Goal: Communication & Community: Answer question/provide support

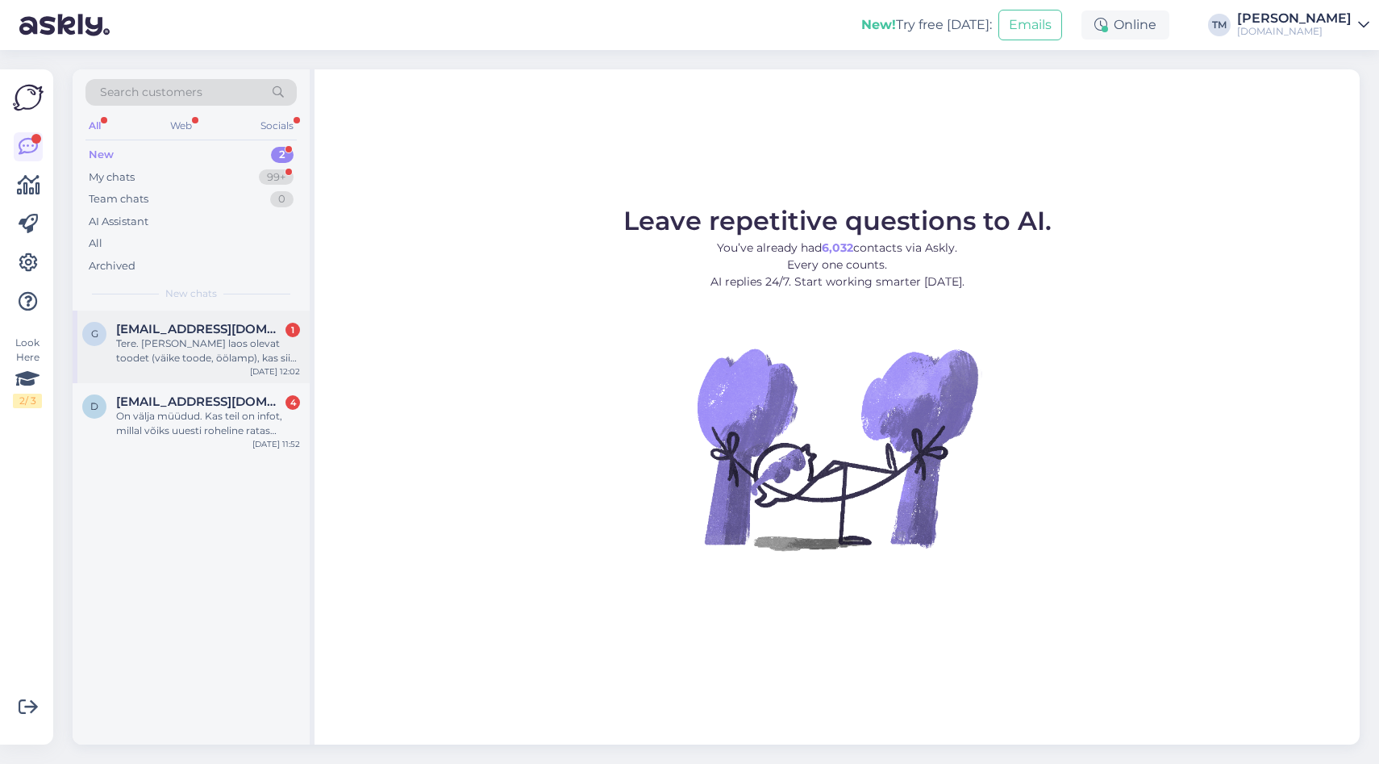
click at [181, 360] on div "Tere. [PERSON_NAME] laos olevat toodet (väike toode, öölamp), kas siis on võima…" at bounding box center [208, 350] width 184 height 29
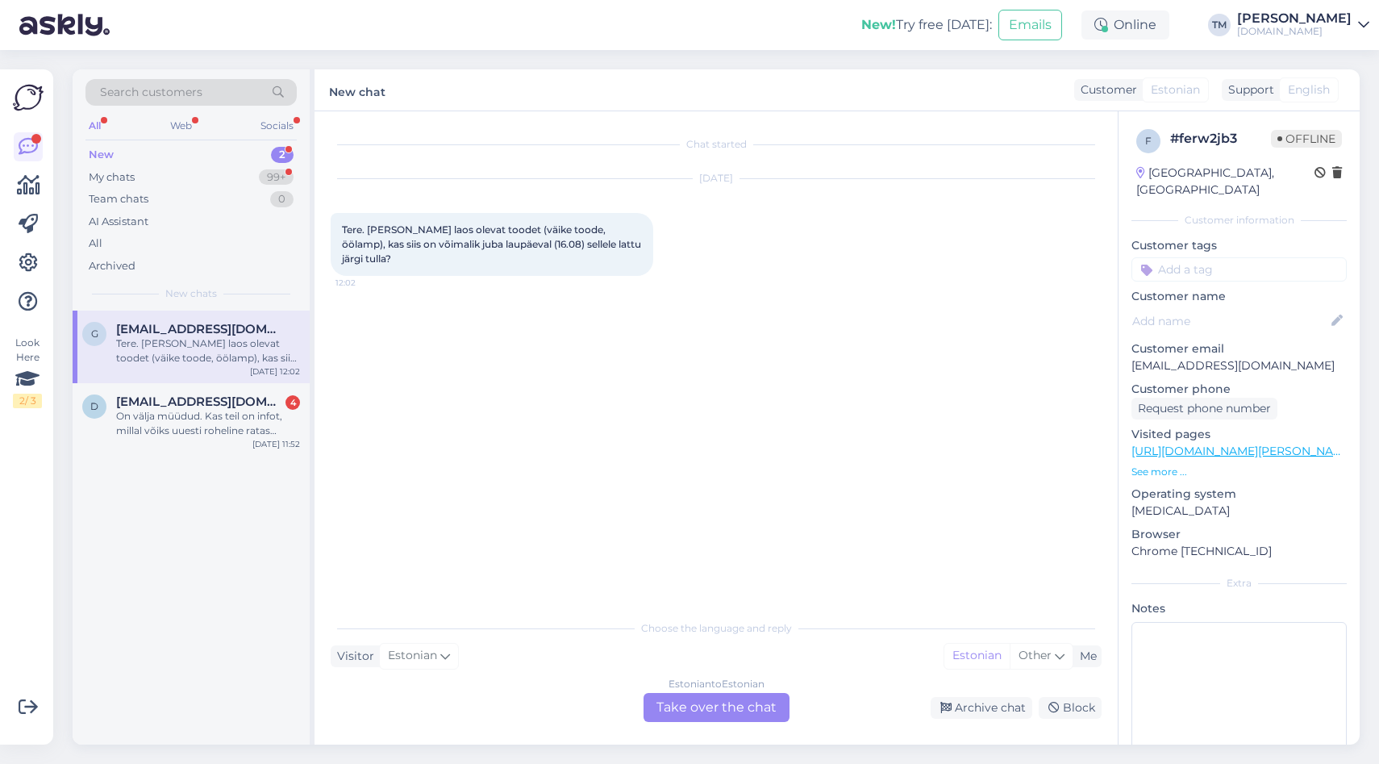
click at [687, 708] on div "Estonian to Estonian Take over the chat" at bounding box center [716, 707] width 146 height 29
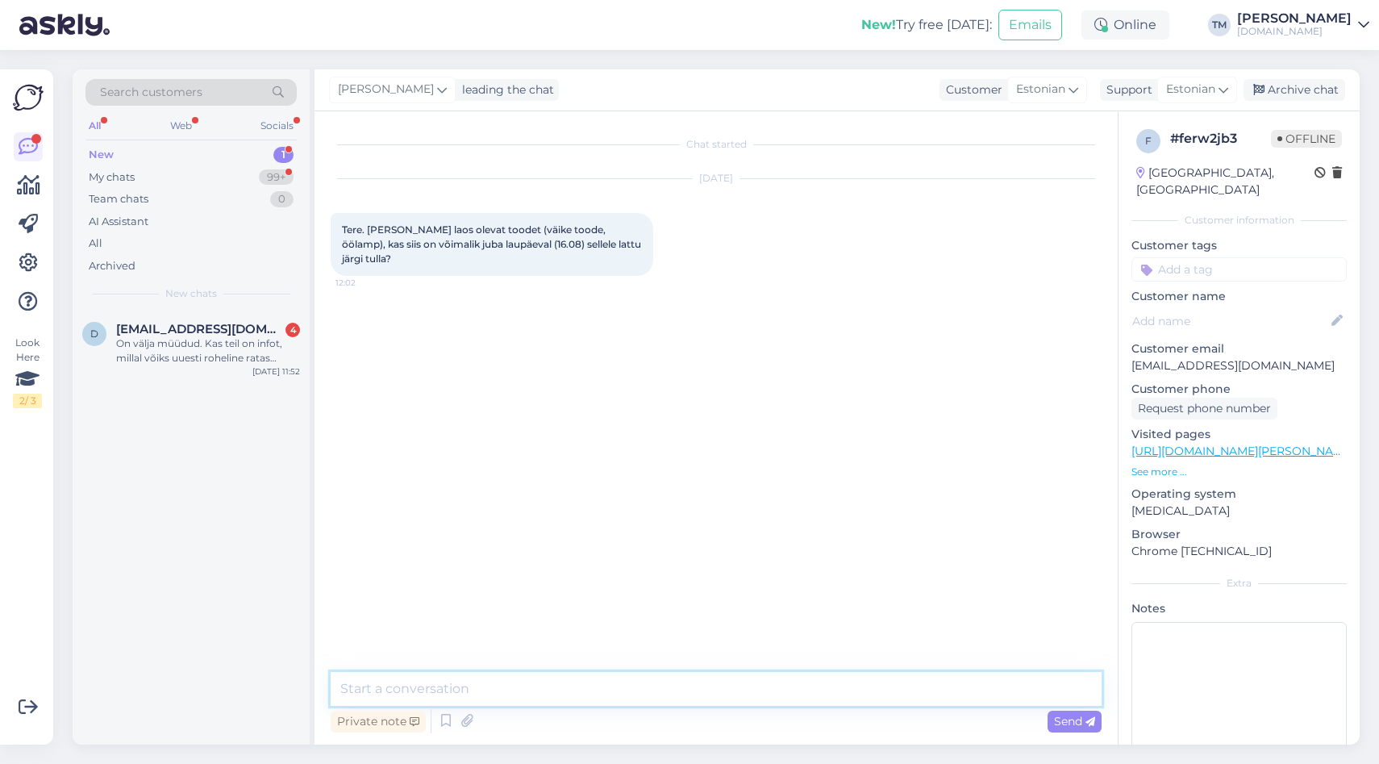
click at [617, 698] on textarea at bounding box center [716, 689] width 771 height 34
type textarea "Tere! Laupäeval on meie ladu kahjuks suletud. Oleme avatud tööpäeviti 9-16ni :)"
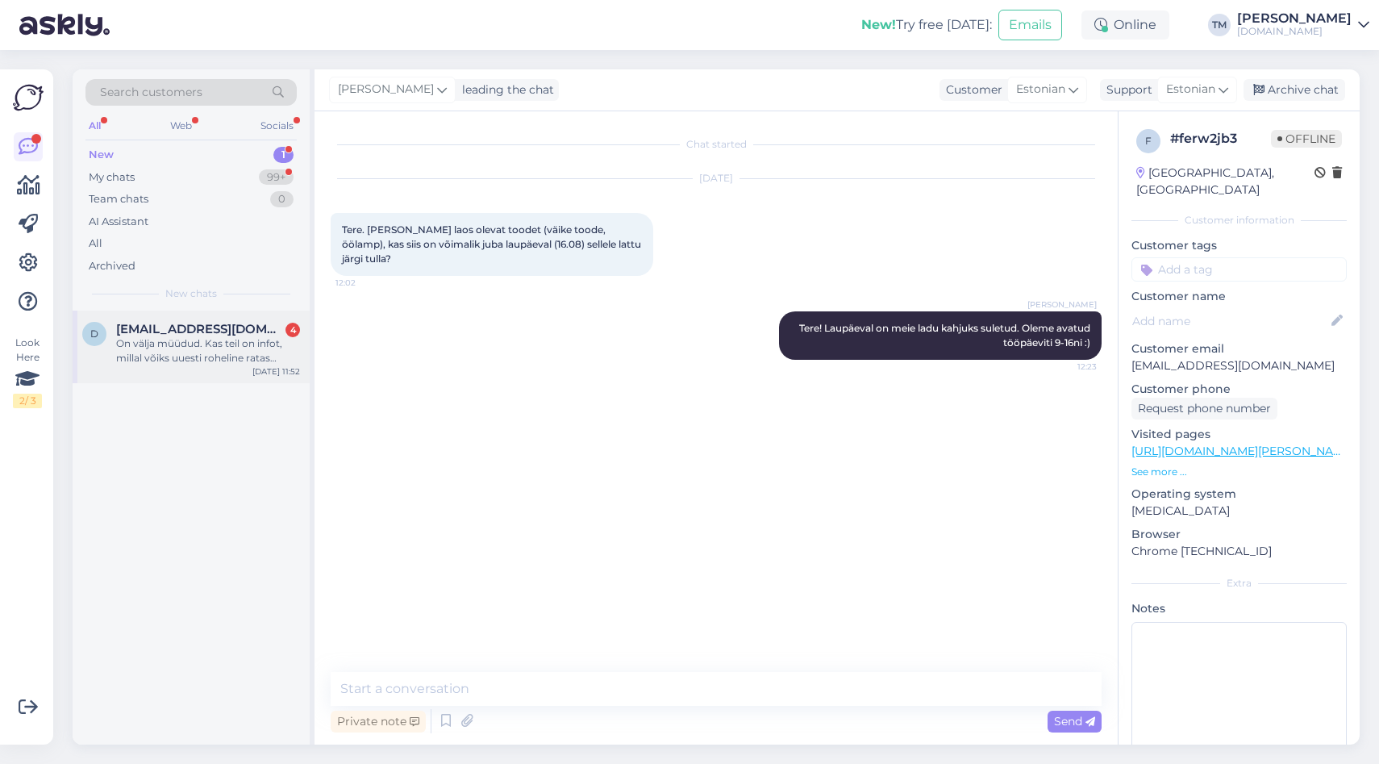
click at [189, 322] on span "[EMAIL_ADDRESS][DOMAIN_NAME]" at bounding box center [200, 329] width 168 height 15
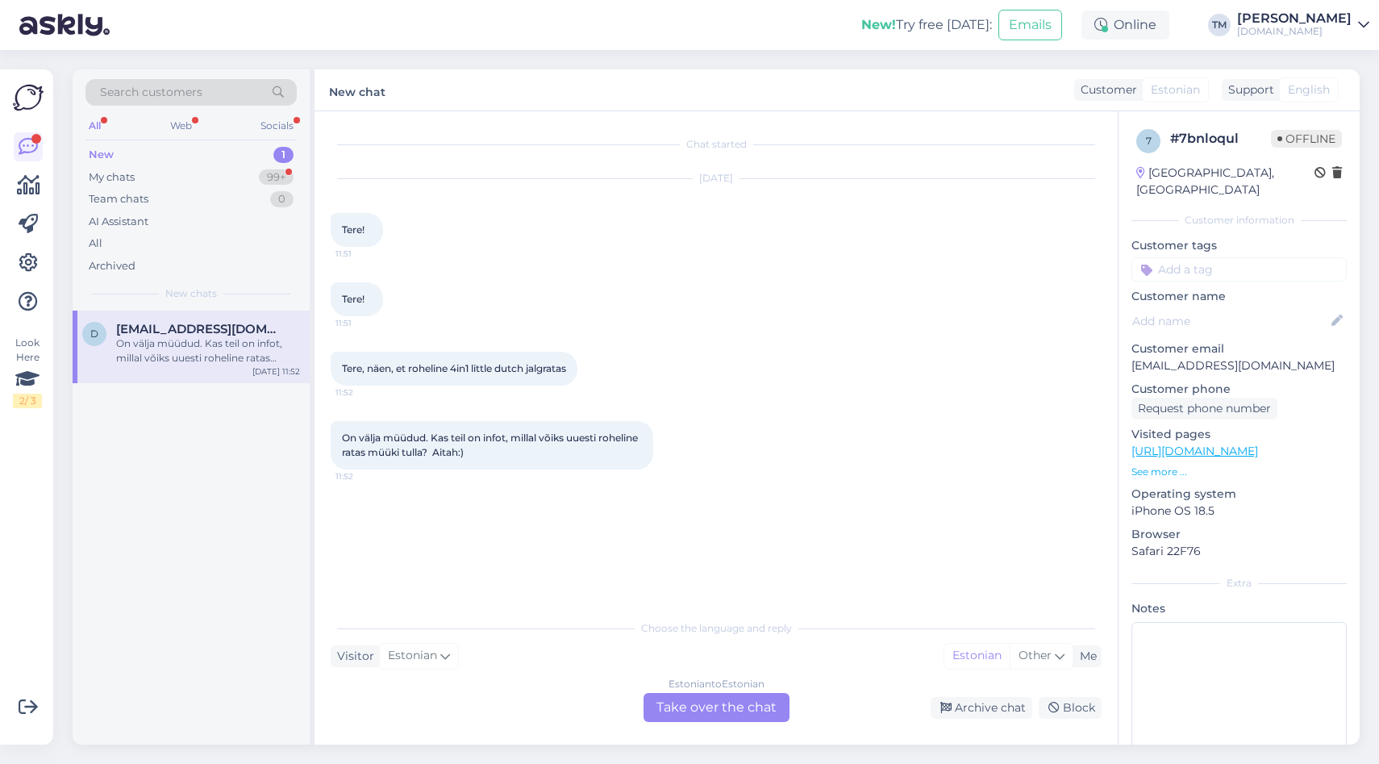
click at [731, 714] on div "Estonian to Estonian Take over the chat" at bounding box center [716, 707] width 146 height 29
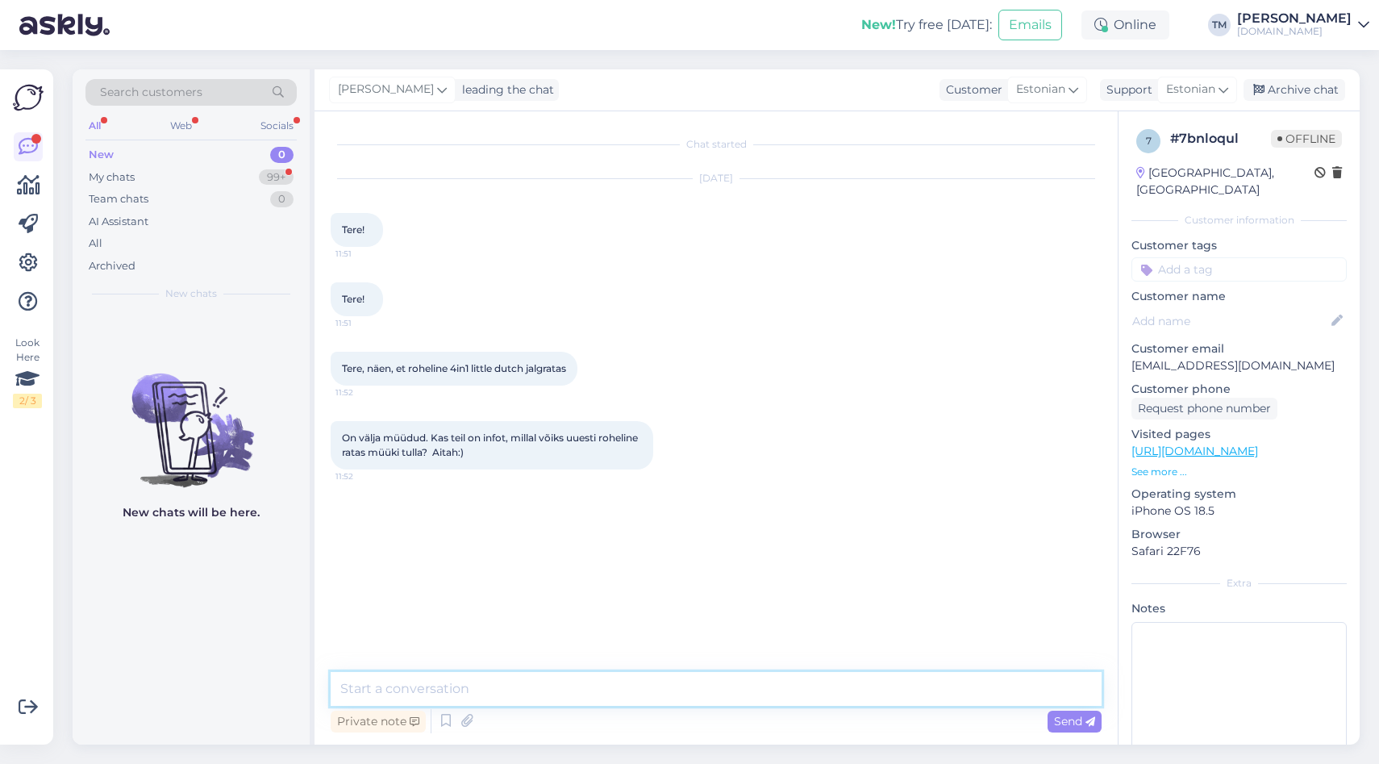
click at [702, 686] on textarea at bounding box center [716, 689] width 771 height 34
type textarea "Tere! Neid on kindlasti juurde tulemas lähiajal, ilmselt 1-2 nädala jooksul :)"
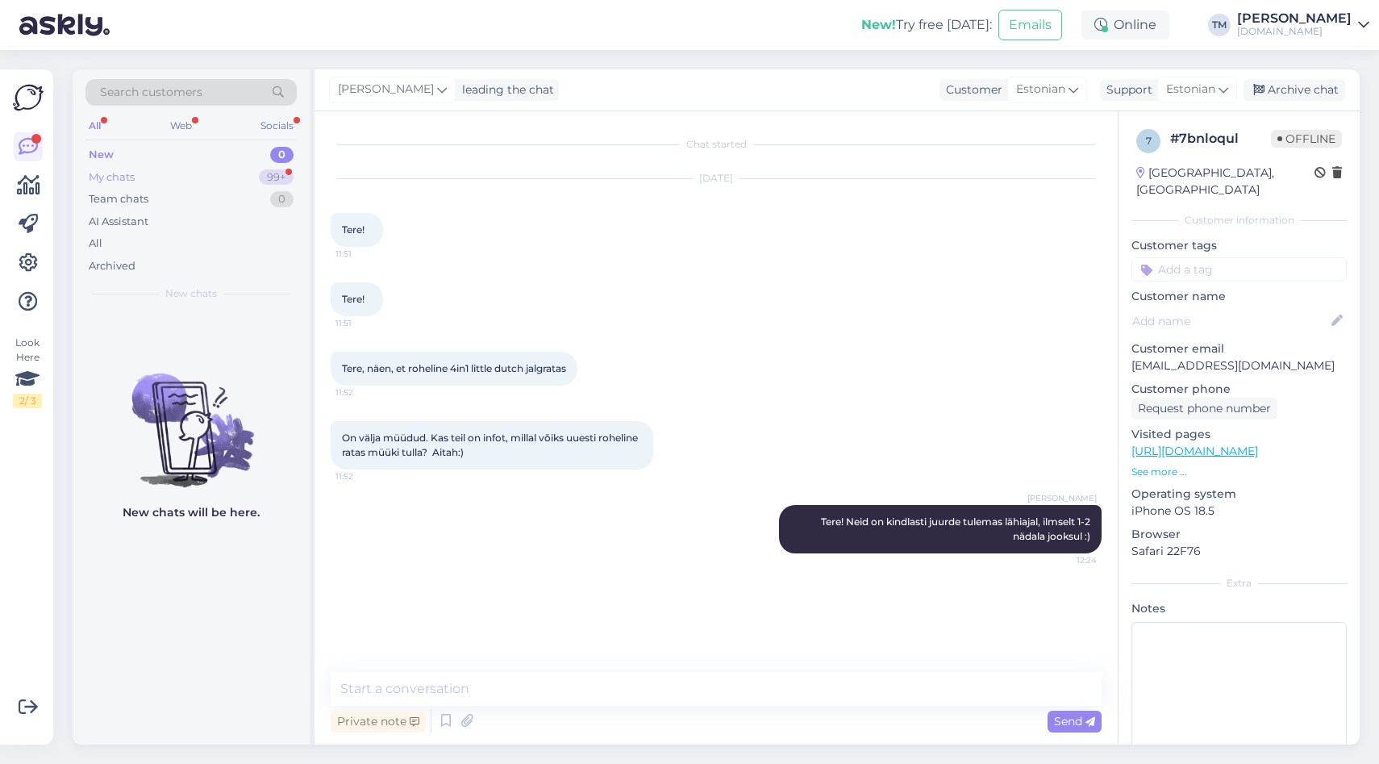
click at [140, 173] on div "My chats 99+" at bounding box center [190, 177] width 211 height 23
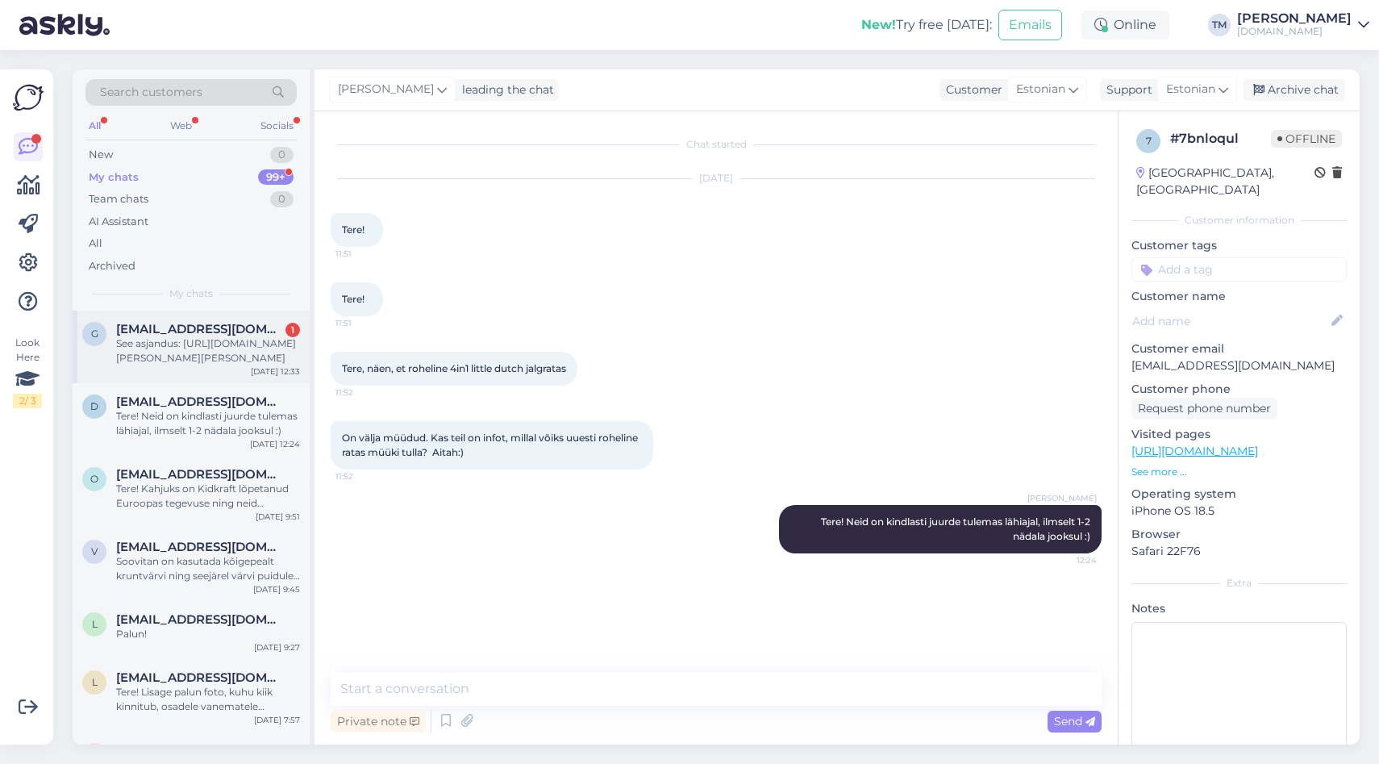
click at [197, 346] on div "See asjandus: [URL][DOMAIN_NAME][PERSON_NAME][PERSON_NAME]" at bounding box center [208, 350] width 184 height 29
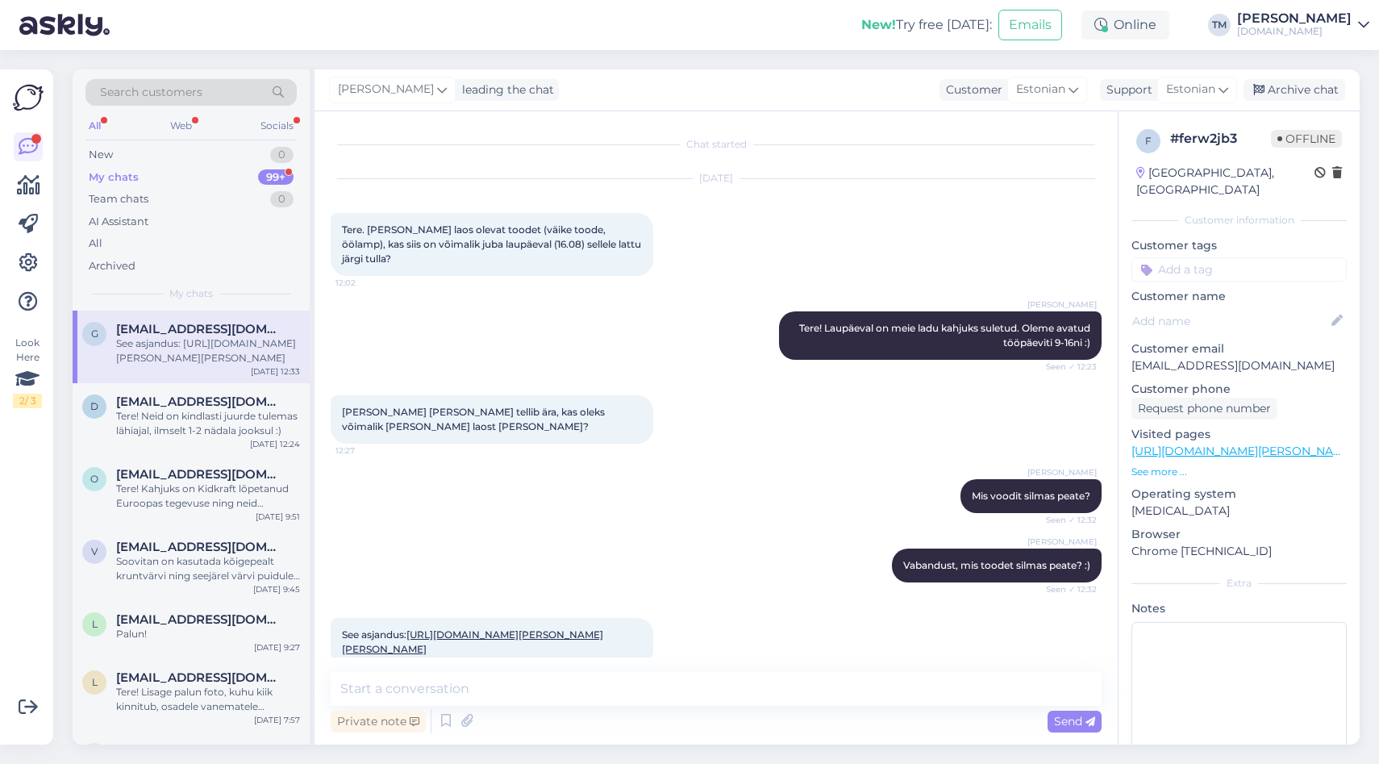
scroll to position [27, 0]
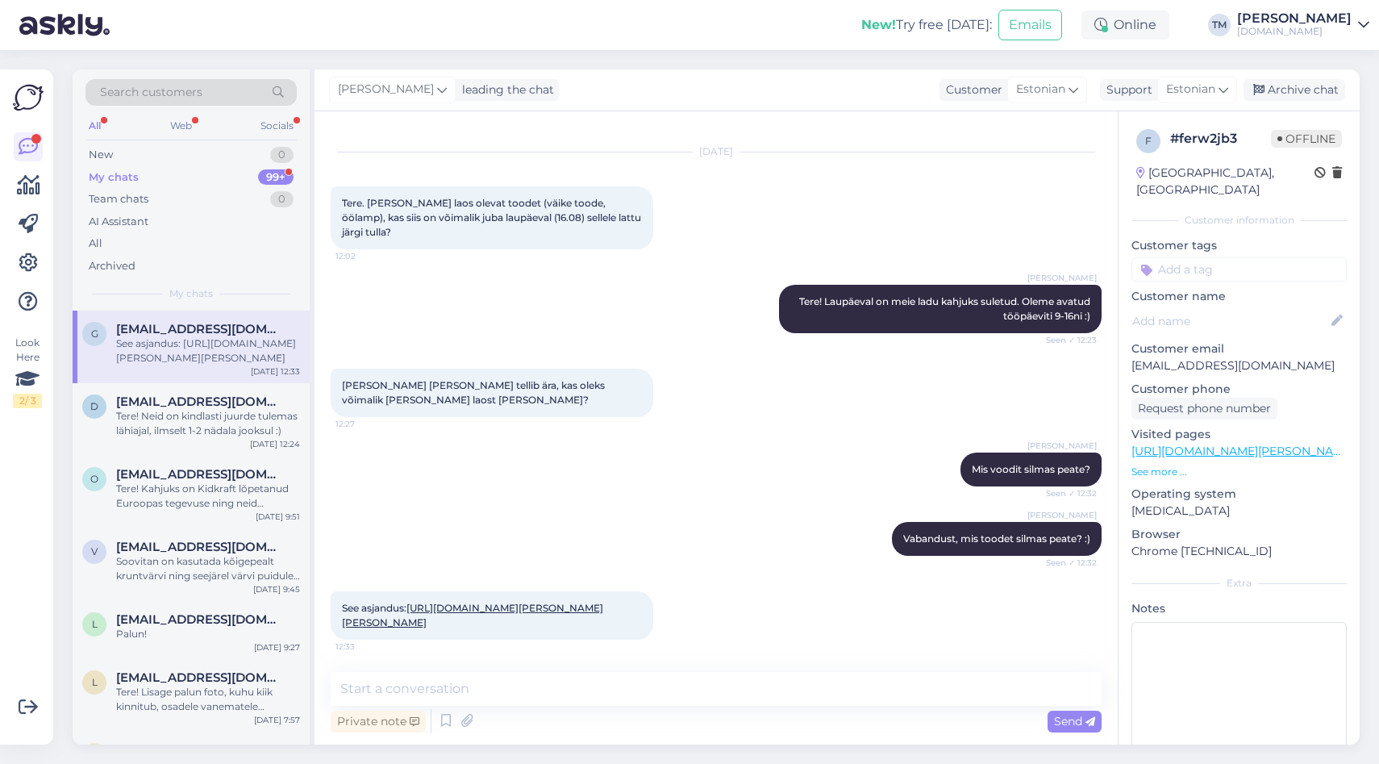
click at [525, 602] on link "[URL][DOMAIN_NAME][PERSON_NAME][PERSON_NAME]" at bounding box center [472, 615] width 261 height 27
click at [464, 690] on textarea at bounding box center [716, 689] width 771 height 34
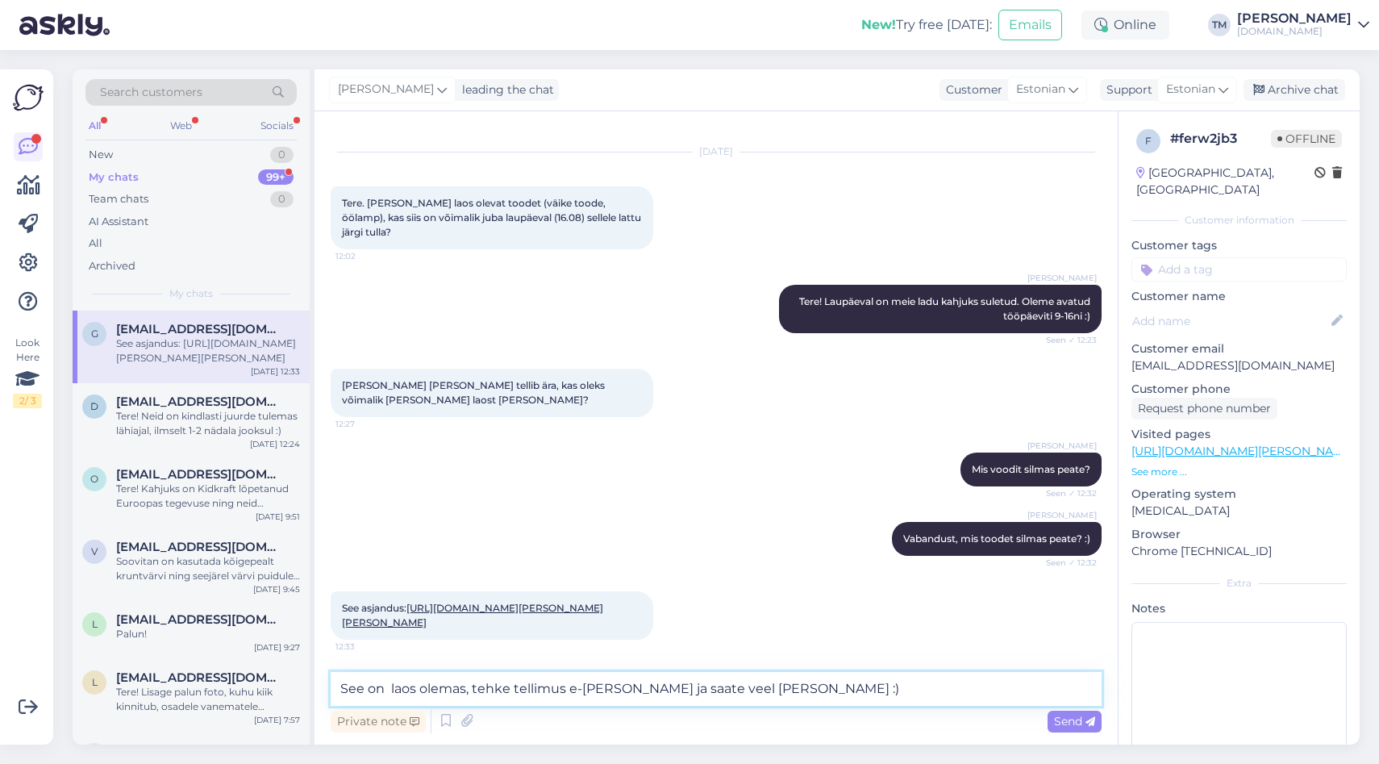
click at [389, 688] on textarea "See on laos olemas, tehke tellimus e-[PERSON_NAME] ja saate veel [PERSON_NAME] …" at bounding box center [716, 689] width 771 height 34
type textarea "See on laos olemas, tehke tellimus e-[PERSON_NAME] ja saate veel [PERSON_NAME] …"
click at [820, 689] on textarea "See on laos olemas, tehke tellimus e-[PERSON_NAME] ja saate veel [PERSON_NAME] …" at bounding box center [716, 689] width 771 height 34
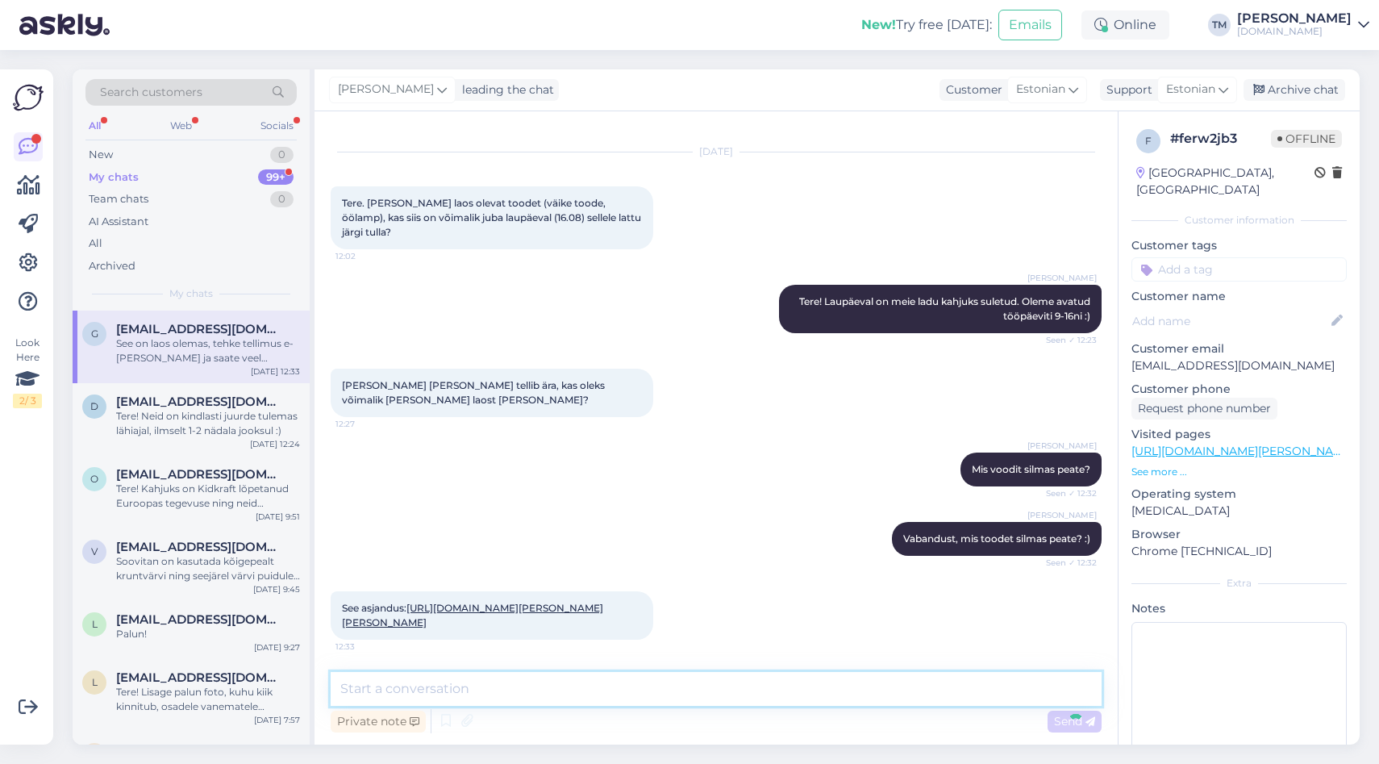
scroll to position [110, 0]
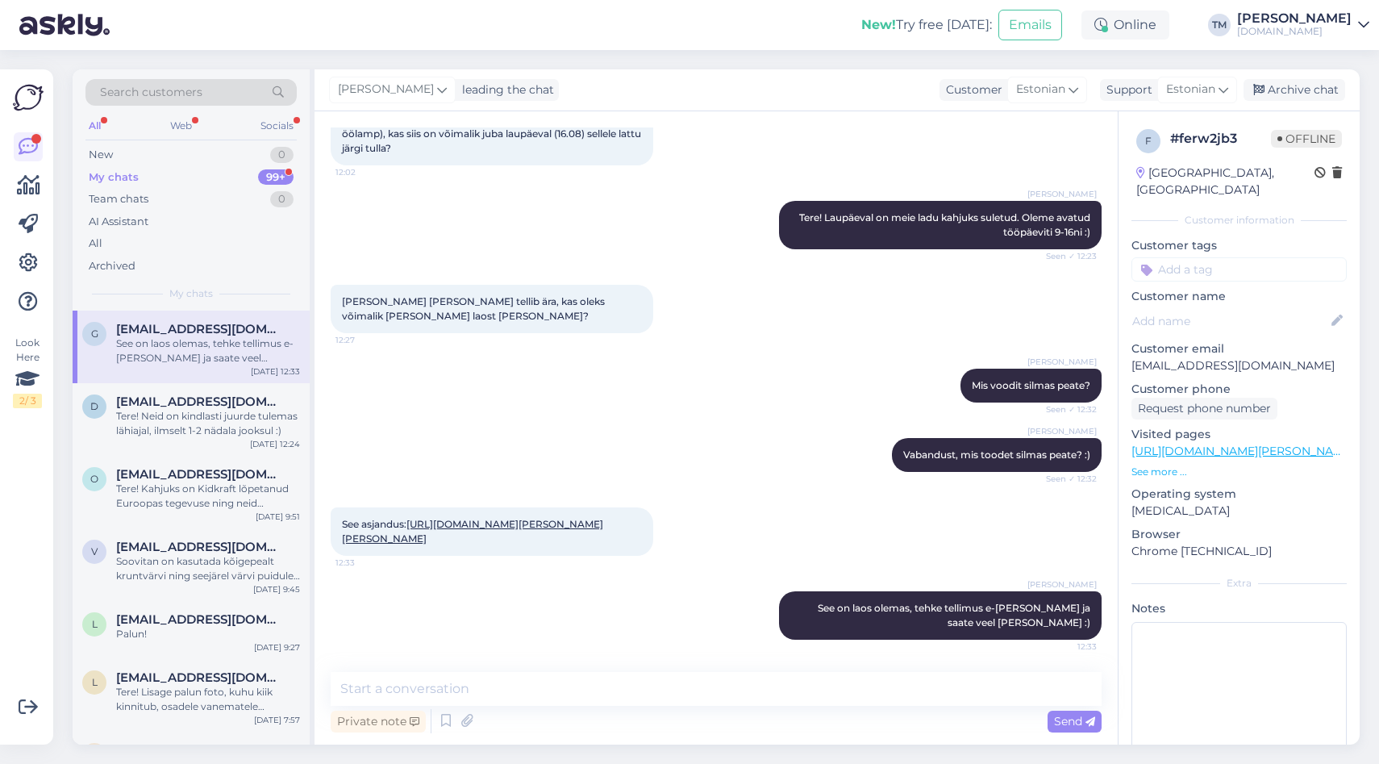
click at [648, 225] on div "Triinu Murumäe Tere! Laupäeval on meie ladu kahjuks suletud. Oleme avatud tööpä…" at bounding box center [716, 225] width 771 height 84
click at [548, 360] on div "Triinu Murumäe Mis voodit silmas peate? Seen ✓ 12:32" at bounding box center [716, 385] width 771 height 69
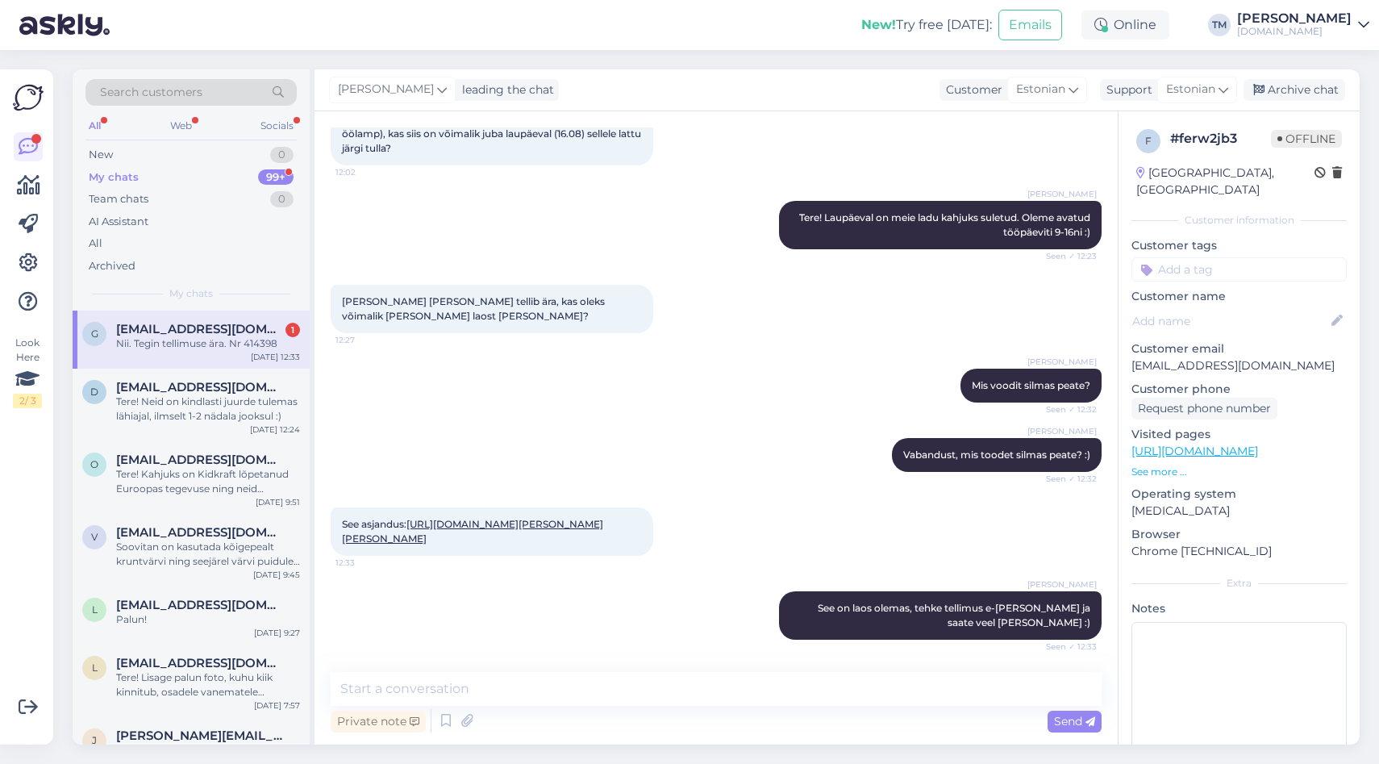
scroll to position [180, 0]
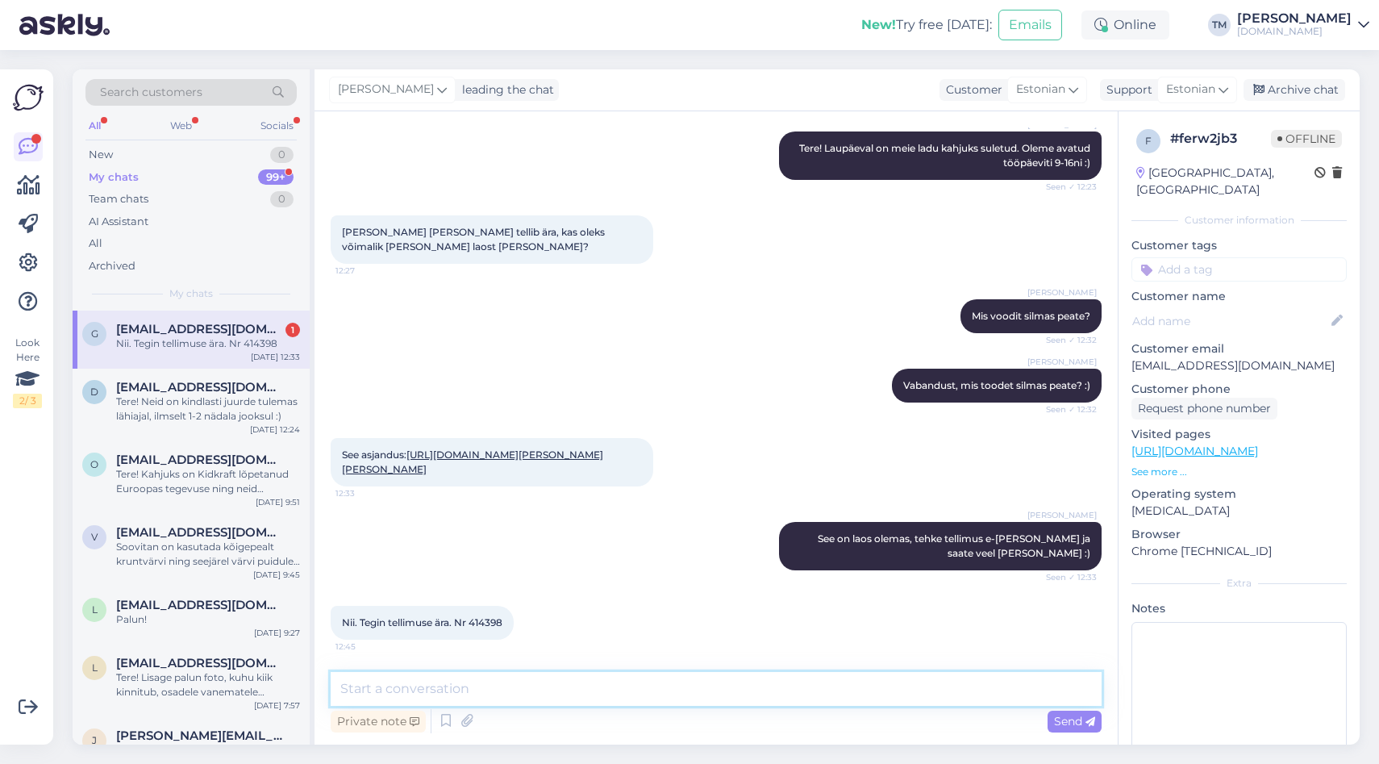
click at [548, 677] on textarea at bounding box center [716, 689] width 771 height 34
type textarea "Hästi, saate minna :)"
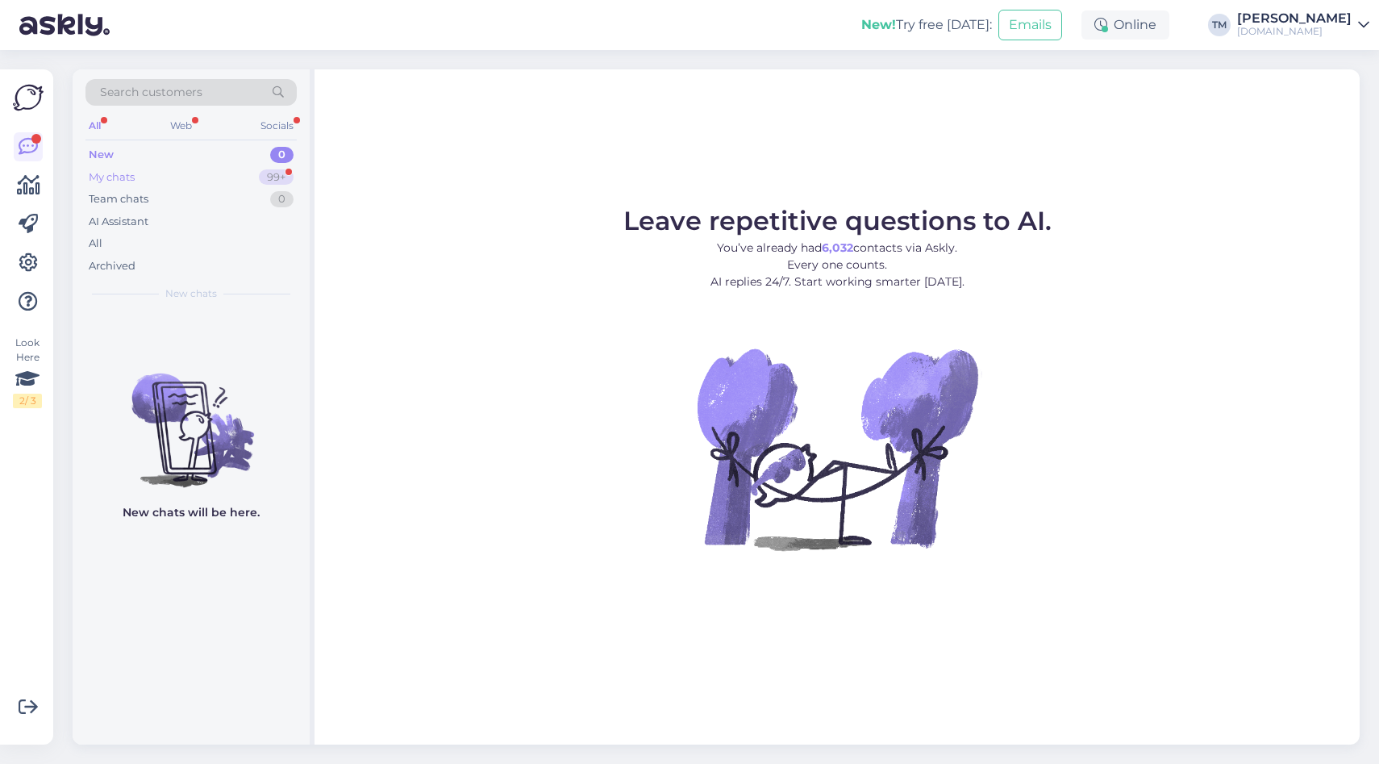
click at [154, 176] on div "My chats 99+" at bounding box center [190, 177] width 211 height 23
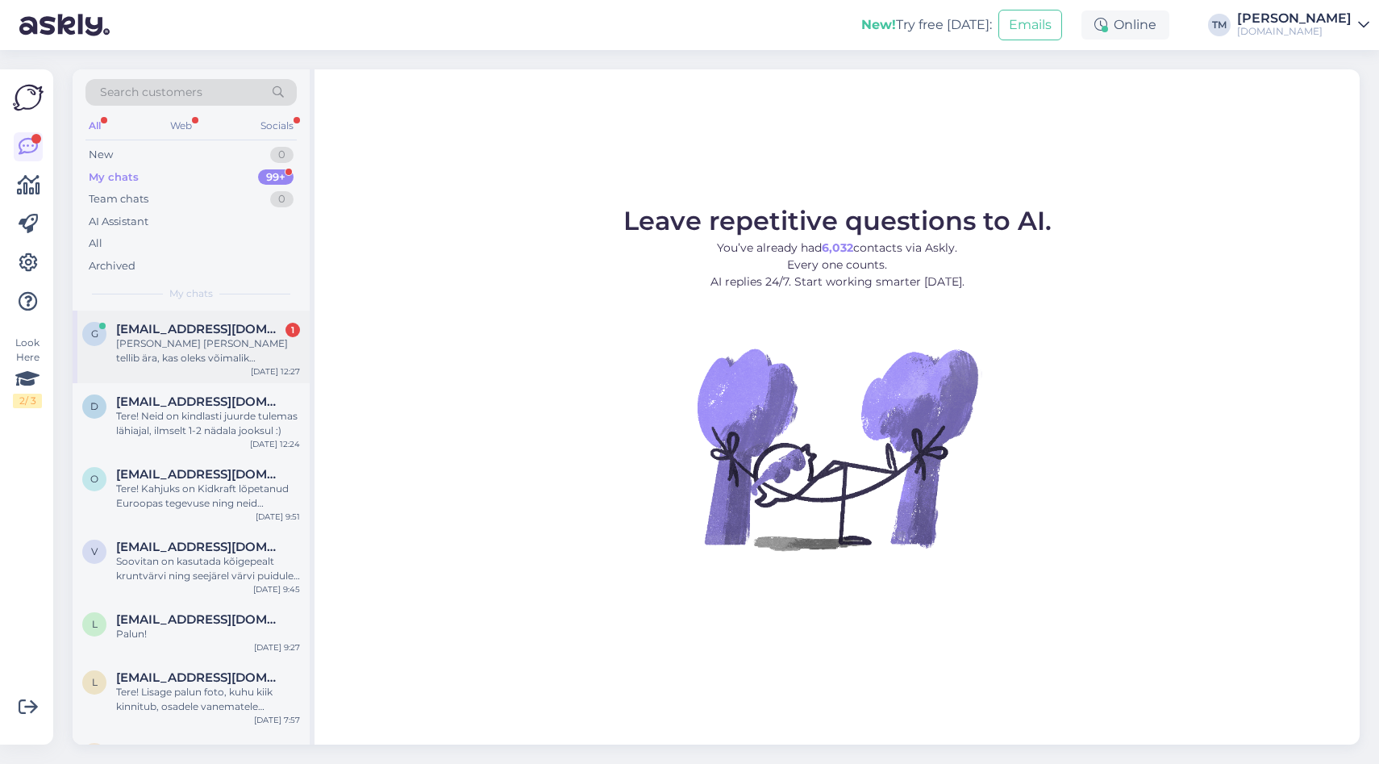
click at [211, 354] on div "[PERSON_NAME] [PERSON_NAME] tellib ära, kas oleks võimalik [PERSON_NAME] laost …" at bounding box center [208, 350] width 184 height 29
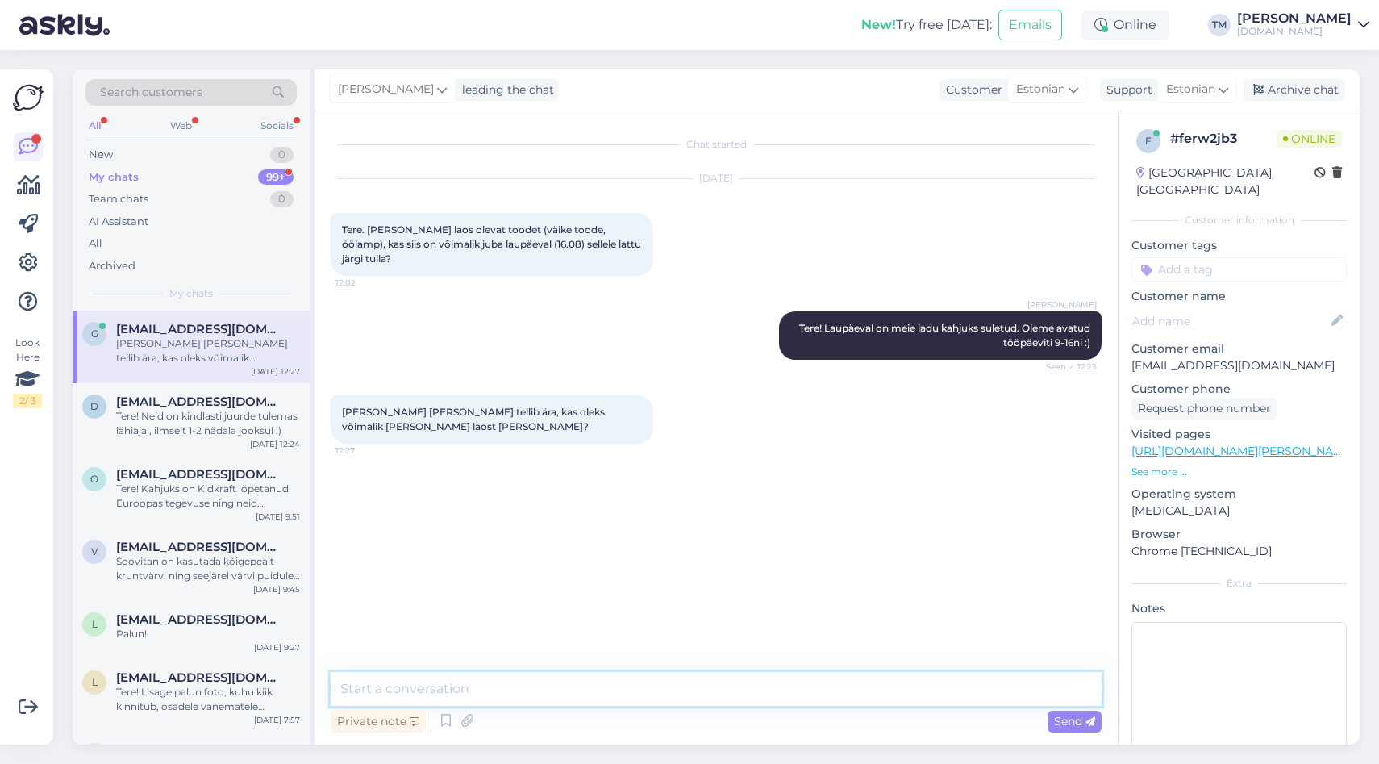
click at [593, 698] on textarea at bounding box center [716, 689] width 771 height 34
type textarea "Mis voodit silmas peate?"
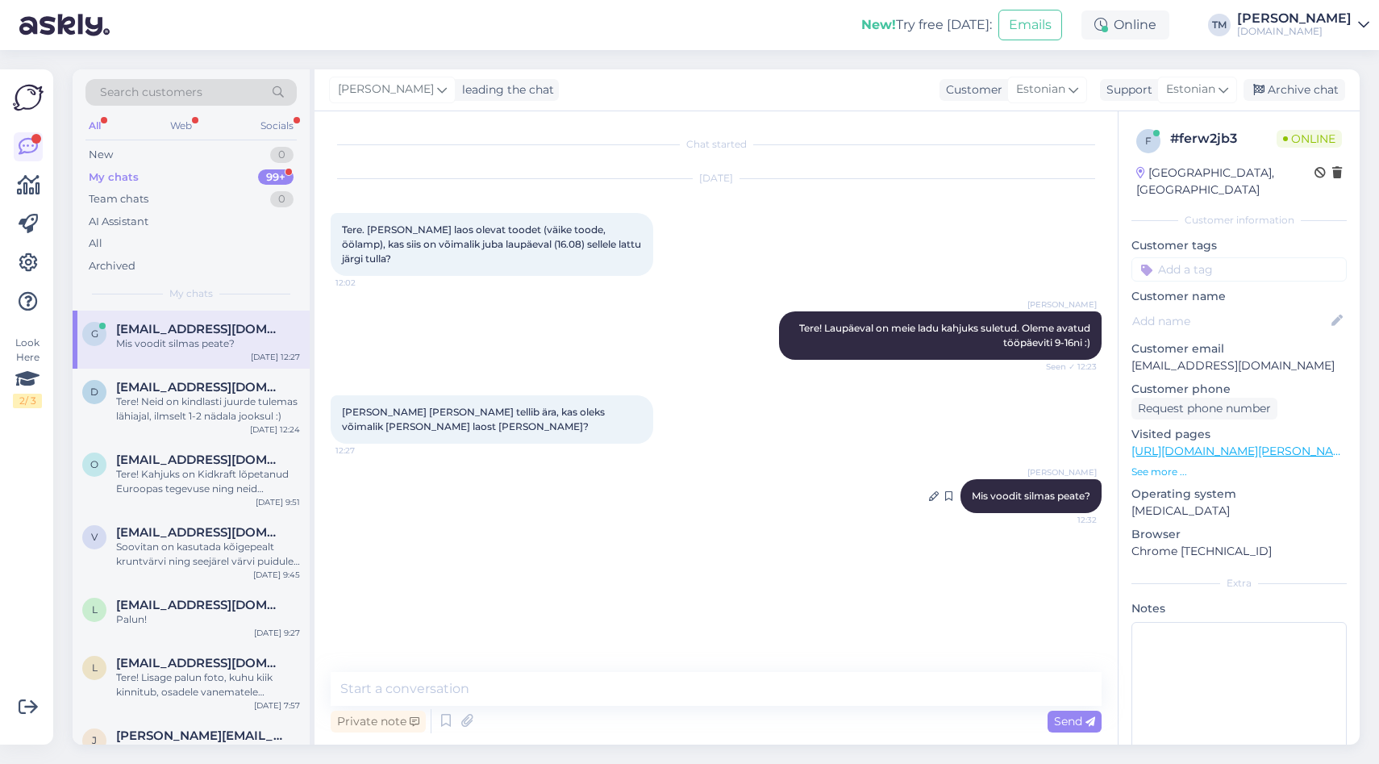
click at [1044, 489] on span "Mis voodit silmas peate?" at bounding box center [1031, 495] width 119 height 12
click at [634, 684] on textarea at bounding box center [716, 689] width 771 height 34
type textarea "Vabandust, mis toodet silmas peate? :)"
